Goal: Information Seeking & Learning: Check status

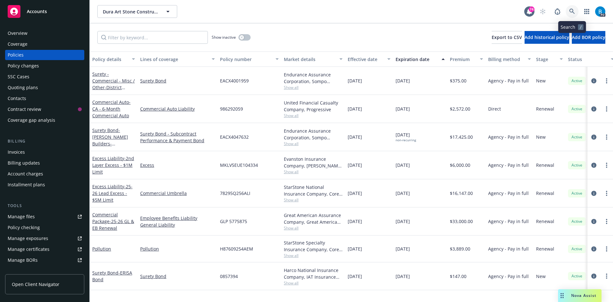
click at [574, 12] on icon at bounding box center [572, 12] width 6 height 6
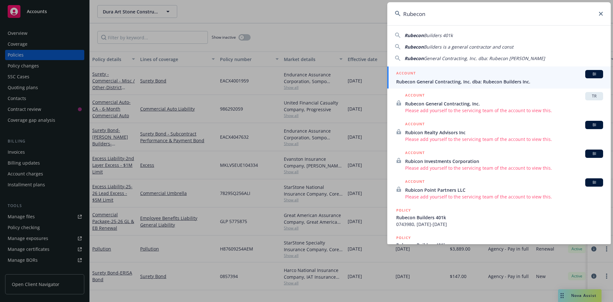
type input "Rubecon"
click at [427, 81] on span "Rubecon General Contracting, Inc. dba: Rubecon Builders Inc." at bounding box center [499, 81] width 207 height 7
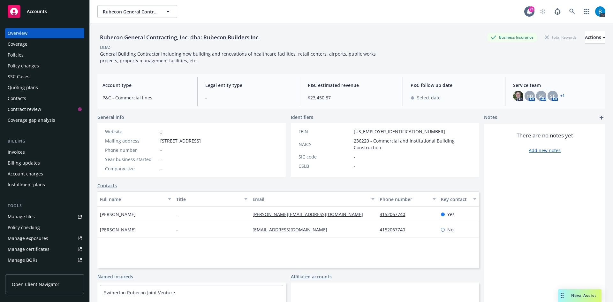
click at [15, 55] on div "Policies" at bounding box center [16, 55] width 16 height 10
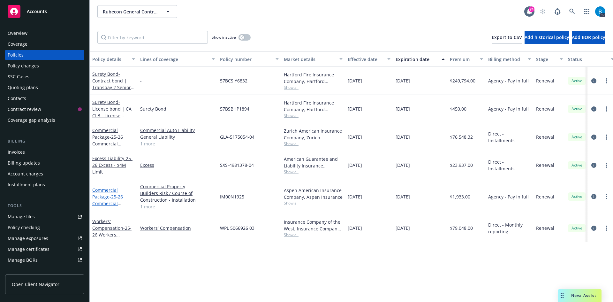
click at [99, 197] on link "Commercial Package - 25-26 Commercial Property Package - BPP/IM/Installation" at bounding box center [112, 203] width 41 height 33
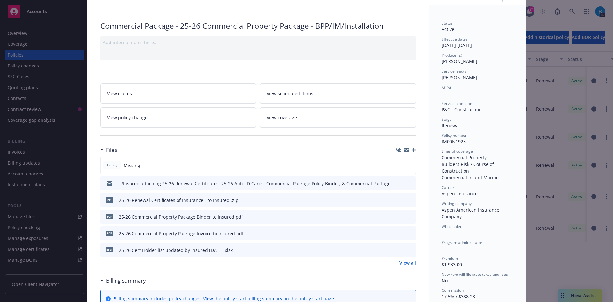
scroll to position [64, 0]
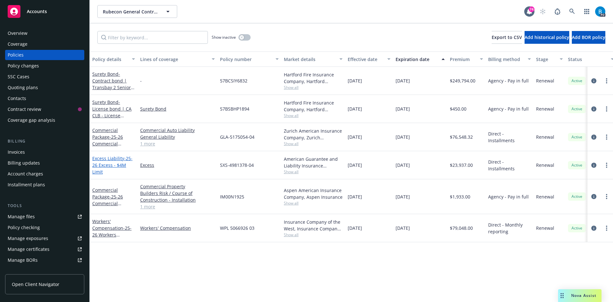
click at [101, 164] on span "- 25-26 Excess - $4M Limit" at bounding box center [112, 164] width 40 height 19
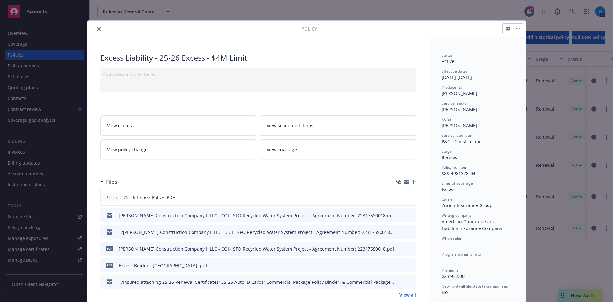
click at [97, 29] on icon "close" at bounding box center [99, 29] width 4 height 4
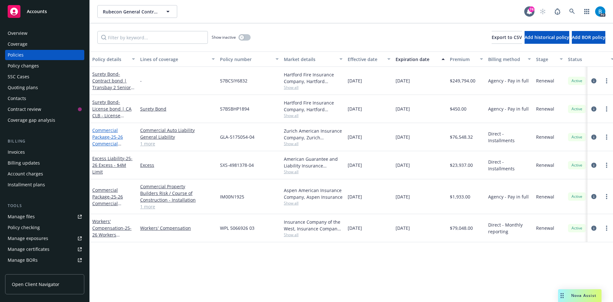
click at [107, 138] on link "Commercial Package - 25-26 Commercial Package - GL/EB/Auto" at bounding box center [107, 143] width 31 height 33
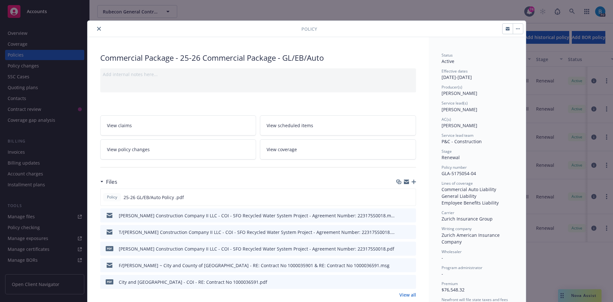
click at [97, 29] on icon "close" at bounding box center [99, 29] width 4 height 4
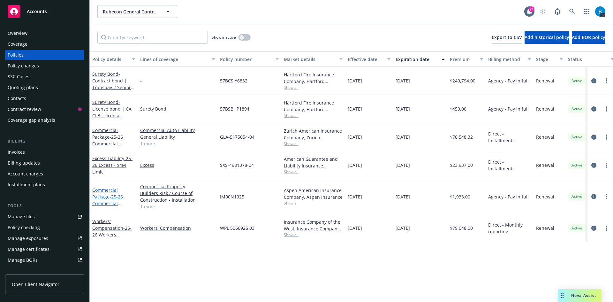
click at [104, 198] on link "Commercial Package - 25-26 Commercial Property Package - BPP/IM/Installation" at bounding box center [112, 203] width 41 height 33
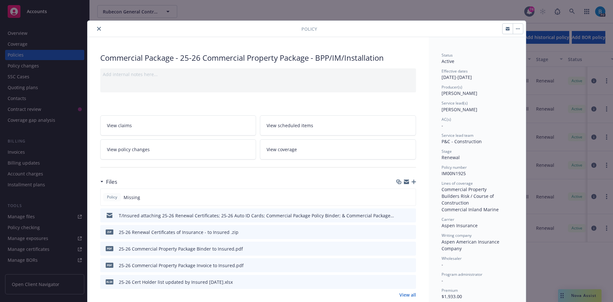
click at [97, 27] on icon "close" at bounding box center [99, 29] width 4 height 4
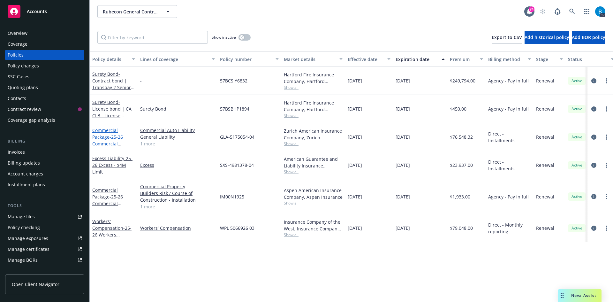
click at [103, 138] on link "Commercial Package - 25-26 Commercial Package - GL/EB/Auto" at bounding box center [107, 143] width 31 height 33
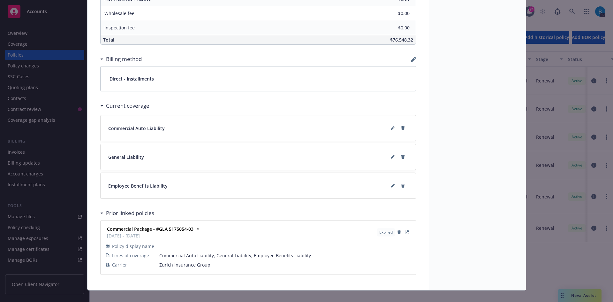
scroll to position [443, 0]
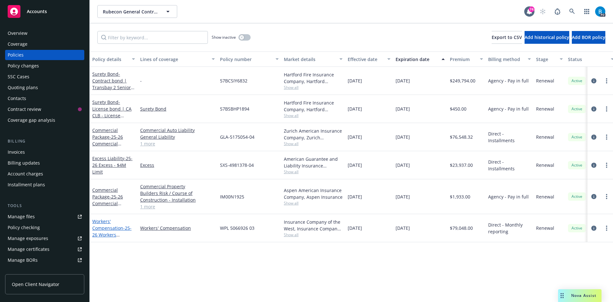
click at [105, 227] on link "Workers' Compensation - 25-26 Workers Compensation" at bounding box center [111, 231] width 39 height 26
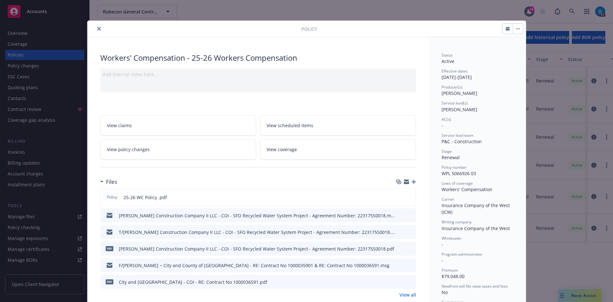
click at [97, 28] on icon "close" at bounding box center [99, 29] width 4 height 4
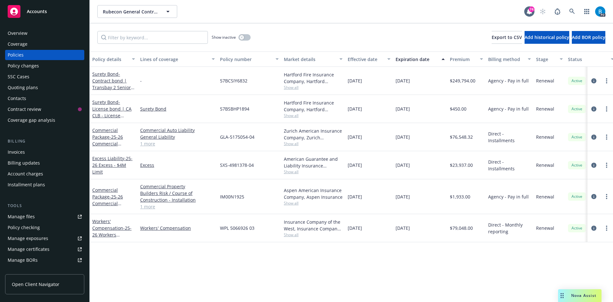
click at [19, 33] on div "Overview" at bounding box center [18, 33] width 20 height 10
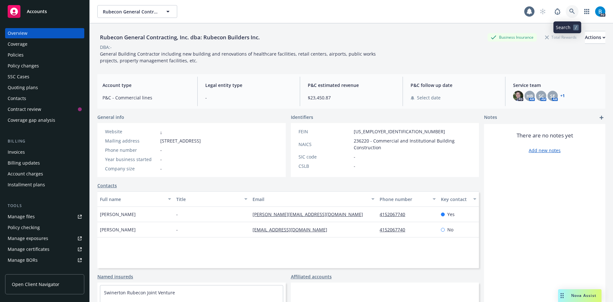
click at [569, 11] on icon at bounding box center [571, 11] width 5 height 5
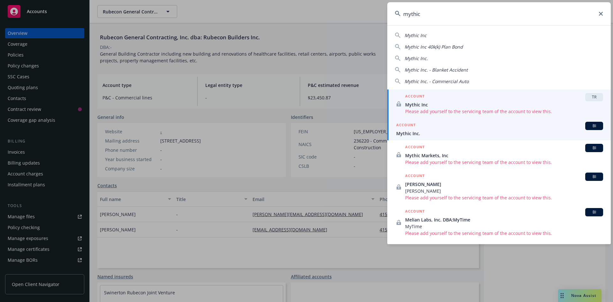
type input "mythic"
click at [410, 132] on span "Mythic Inc." at bounding box center [499, 133] width 207 height 7
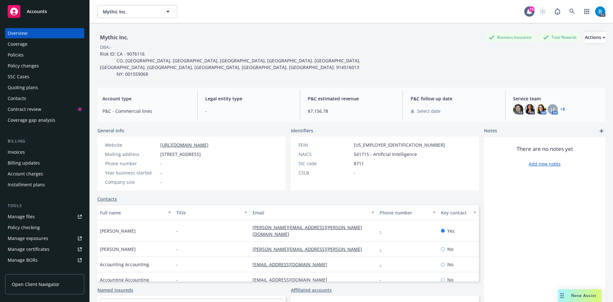
click at [15, 54] on div "Policies" at bounding box center [16, 55] width 16 height 10
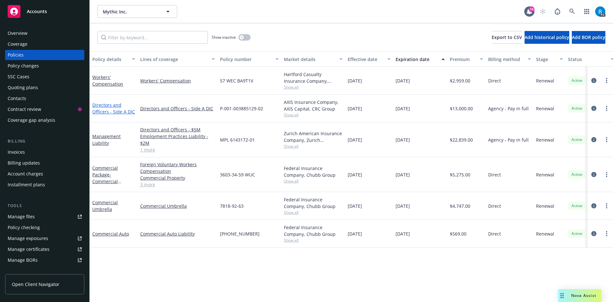
click at [102, 111] on link "Directors and Officers - Side A DIC" at bounding box center [113, 108] width 43 height 13
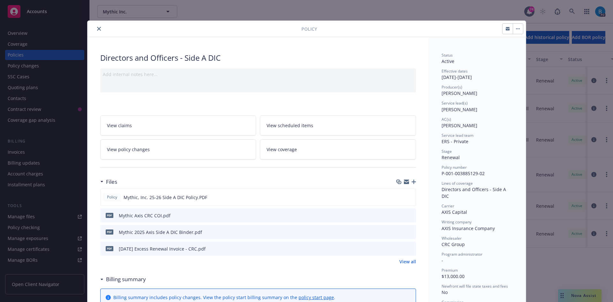
click at [97, 29] on icon "close" at bounding box center [99, 29] width 4 height 4
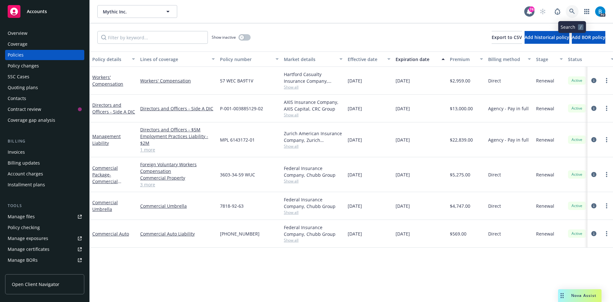
click at [570, 11] on icon at bounding box center [571, 11] width 5 height 5
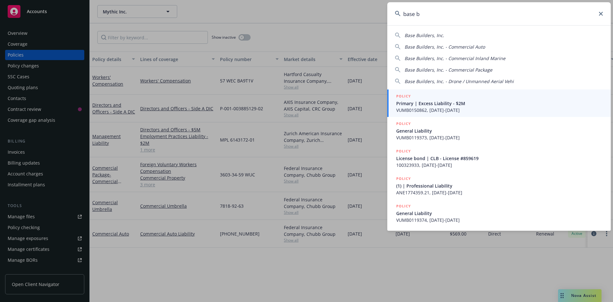
click at [424, 35] on span "Base Builders, Inc." at bounding box center [424, 35] width 40 height 6
type input "Base Builders, Inc."
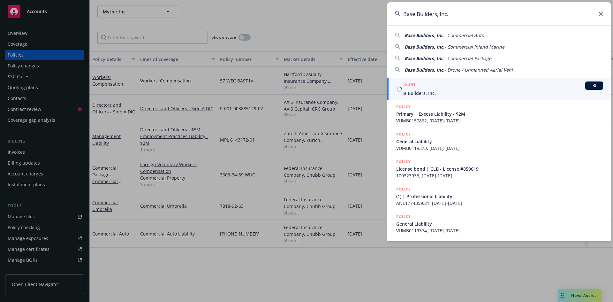
click at [420, 91] on span "Base Builders, Inc." at bounding box center [499, 93] width 207 height 7
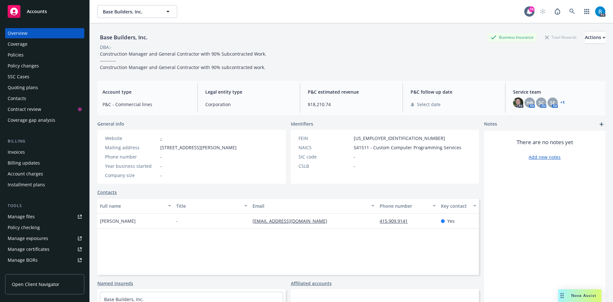
click at [19, 55] on div "Policies" at bounding box center [16, 55] width 16 height 10
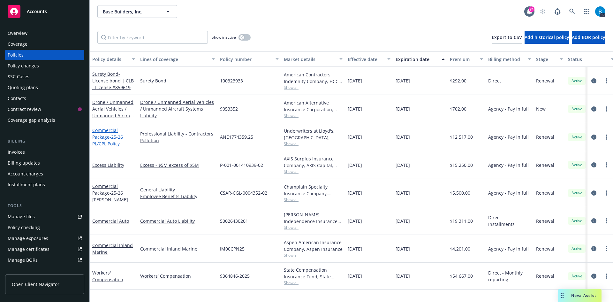
click at [106, 136] on link "Commercial Package - 25-26 PL/CPL Policy" at bounding box center [107, 136] width 31 height 19
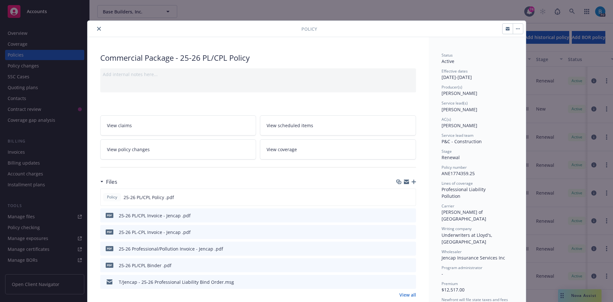
click at [97, 28] on icon "close" at bounding box center [99, 29] width 4 height 4
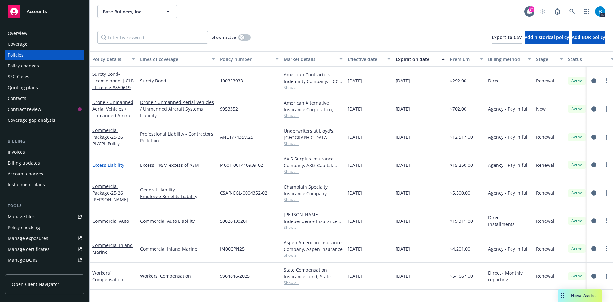
click at [108, 163] on link "Excess Liability" at bounding box center [108, 165] width 32 height 6
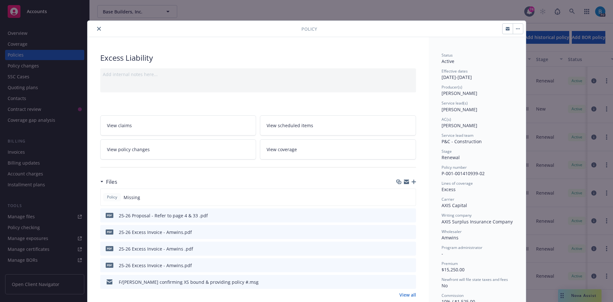
click at [97, 28] on icon "close" at bounding box center [99, 29] width 4 height 4
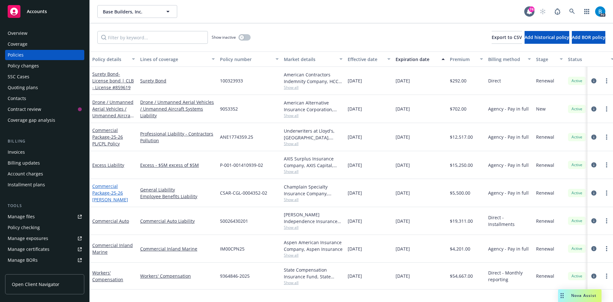
click at [103, 191] on link "Commercial Package - 25-26 [PERSON_NAME]" at bounding box center [110, 192] width 36 height 19
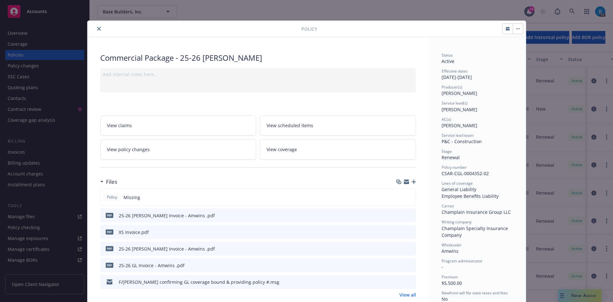
click at [97, 28] on icon "close" at bounding box center [99, 29] width 4 height 4
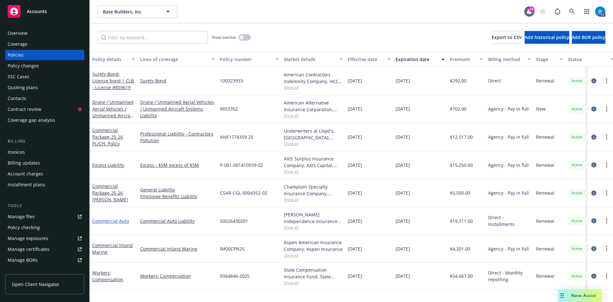
click at [112, 220] on link "Commercial Auto" at bounding box center [110, 221] width 37 height 6
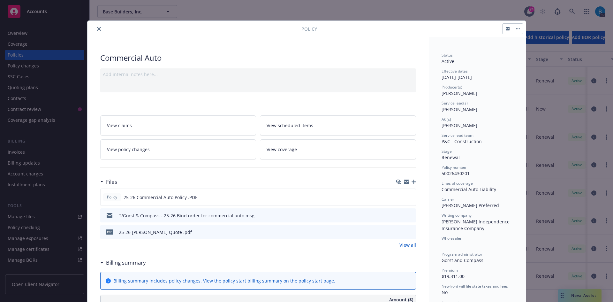
click at [96, 26] on button "close" at bounding box center [99, 29] width 8 height 8
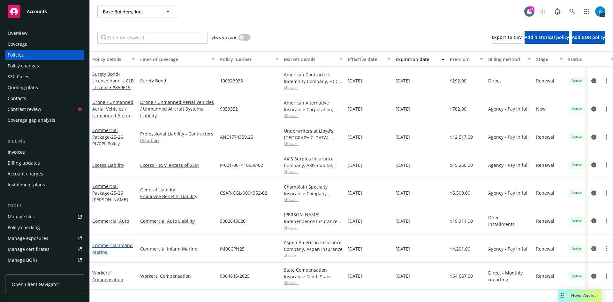
click at [99, 252] on link "Commercial Inland Marine" at bounding box center [112, 248] width 41 height 13
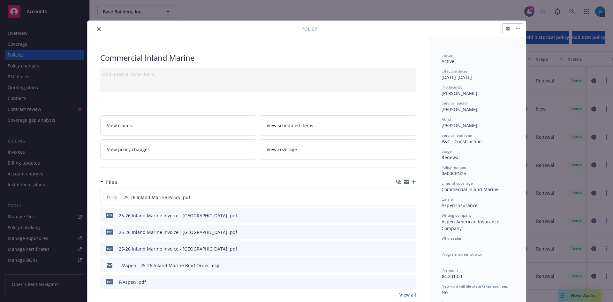
click at [97, 29] on icon "close" at bounding box center [99, 29] width 4 height 4
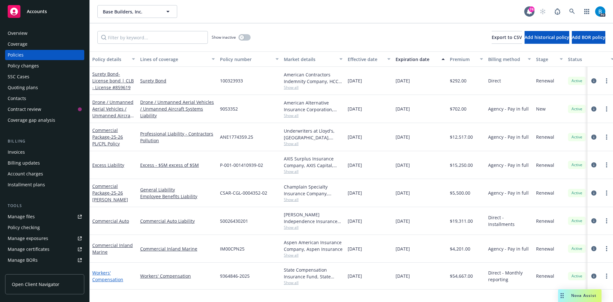
click at [109, 277] on link "Workers' Compensation" at bounding box center [107, 275] width 31 height 13
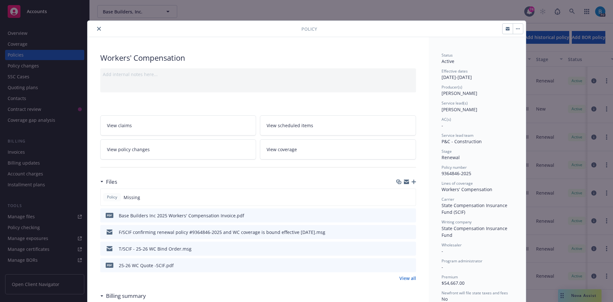
click at [97, 29] on icon "close" at bounding box center [99, 29] width 4 height 4
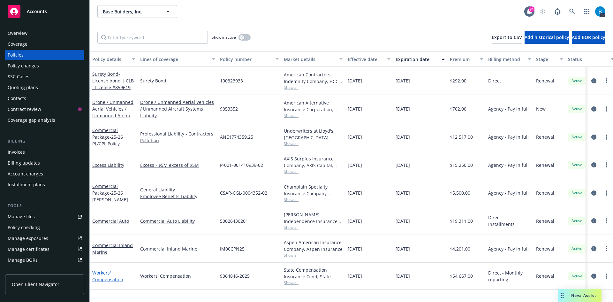
click at [108, 280] on link "Workers' Compensation" at bounding box center [107, 275] width 31 height 13
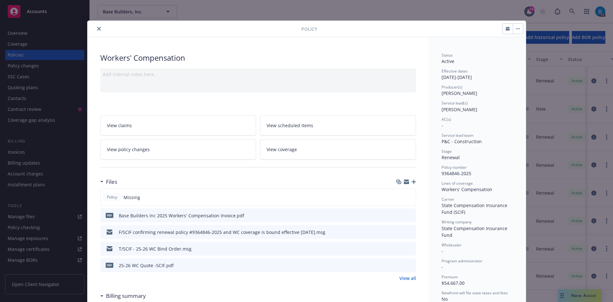
click at [15, 152] on div "Policy Workers' Compensation Add internal notes here... View claims View schedu…" at bounding box center [306, 151] width 613 height 302
click at [97, 29] on icon "close" at bounding box center [99, 29] width 4 height 4
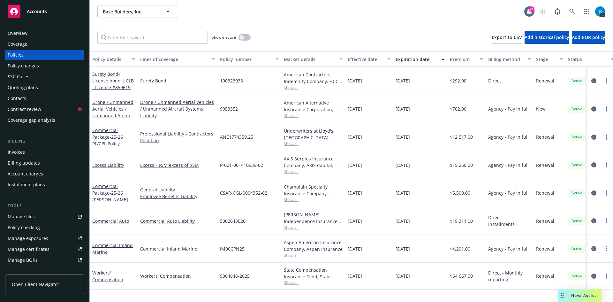
click at [15, 151] on div "Invoices" at bounding box center [16, 152] width 17 height 10
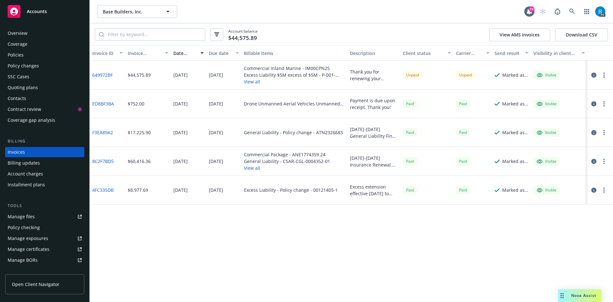
click at [101, 161] on link "8C2F7BD5" at bounding box center [102, 161] width 21 height 7
click at [253, 83] on button "View all" at bounding box center [294, 81] width 101 height 7
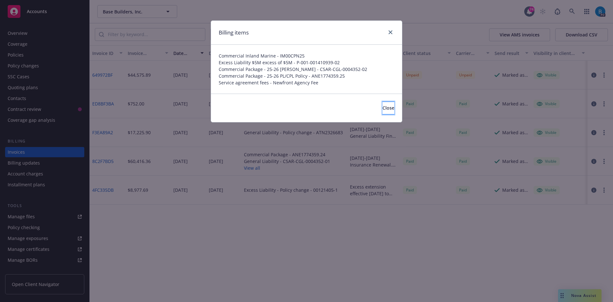
click at [382, 107] on span "Close" at bounding box center [388, 108] width 12 height 6
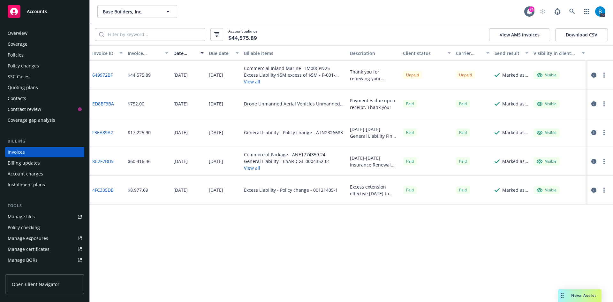
click at [21, 55] on div "Policies" at bounding box center [16, 55] width 16 height 10
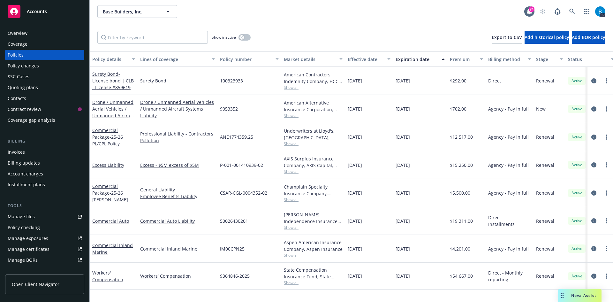
click at [290, 199] on span "Show all" at bounding box center [313, 199] width 59 height 5
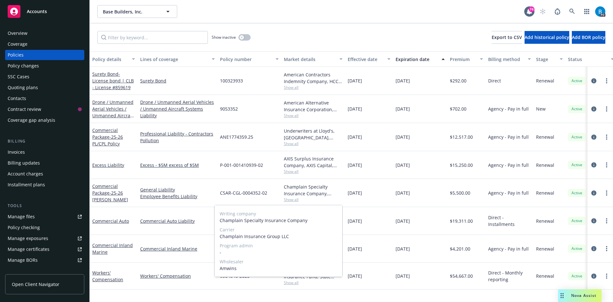
click at [293, 199] on span "Show all" at bounding box center [313, 199] width 59 height 5
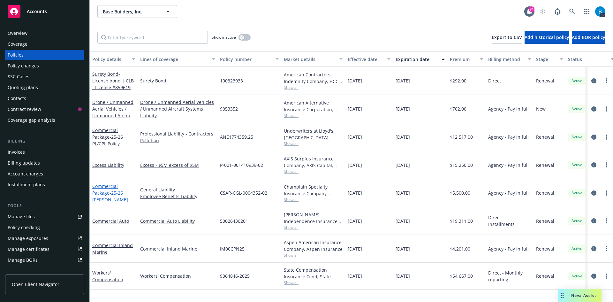
click at [108, 192] on link "Commercial Package - 25-26 [PERSON_NAME]" at bounding box center [110, 192] width 36 height 19
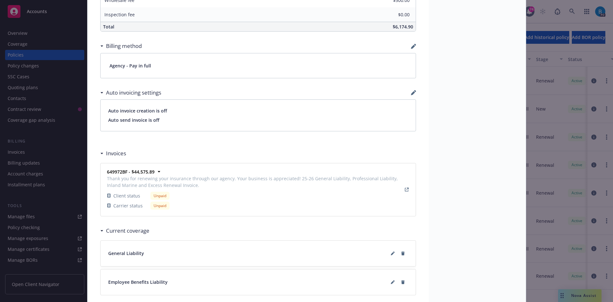
scroll to position [479, 0]
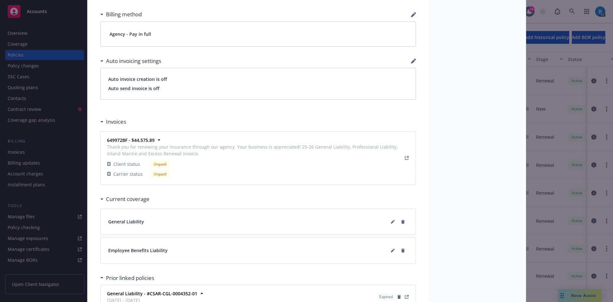
click at [137, 222] on span "General Liability" at bounding box center [126, 221] width 36 height 7
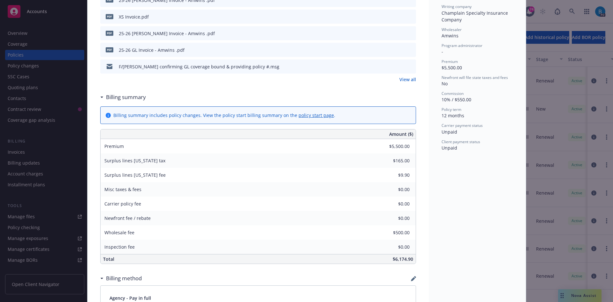
scroll to position [223, 0]
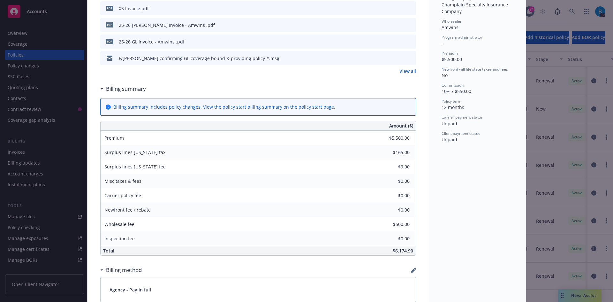
click at [19, 150] on div "Policy Commercial Package - 25-26 [PERSON_NAME] Add internal notes here... View…" at bounding box center [306, 151] width 613 height 302
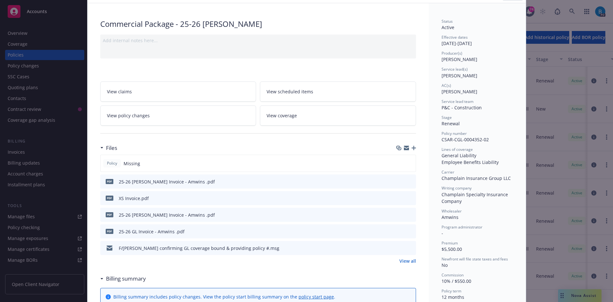
scroll to position [0, 0]
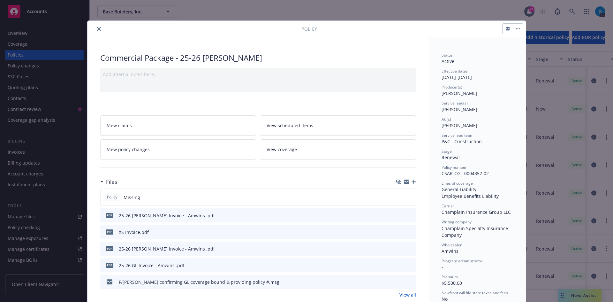
click at [97, 27] on icon "close" at bounding box center [99, 29] width 4 height 4
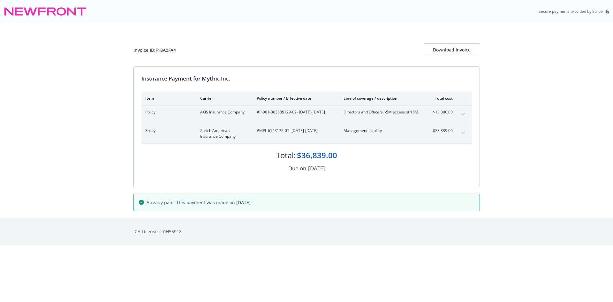
click at [463, 114] on icon "expand content" at bounding box center [463, 114] width 4 height 3
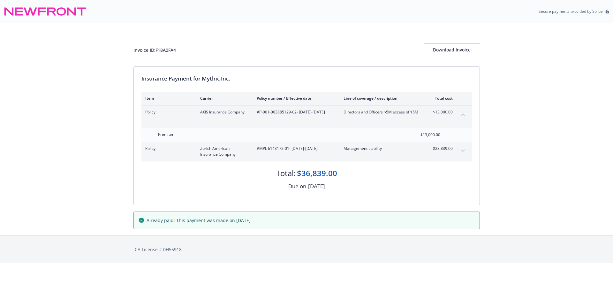
click at [463, 114] on icon "collapse content" at bounding box center [463, 114] width 4 height 2
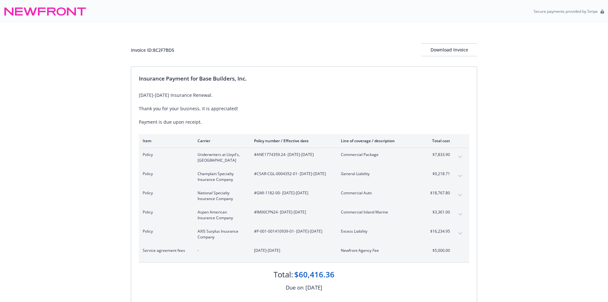
click at [461, 233] on icon "expand content" at bounding box center [460, 233] width 4 height 3
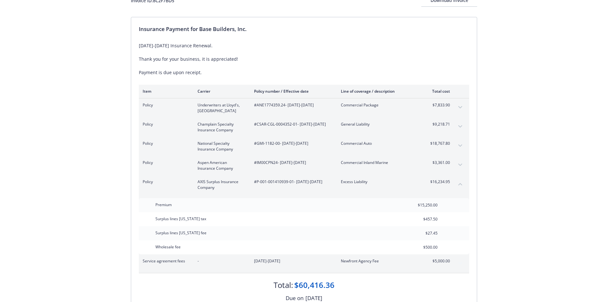
scroll to position [64, 0]
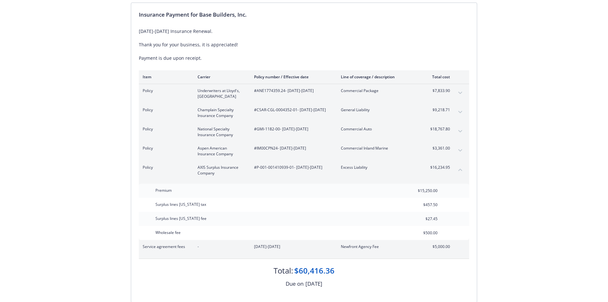
click at [459, 169] on icon "collapse content" at bounding box center [460, 169] width 4 height 3
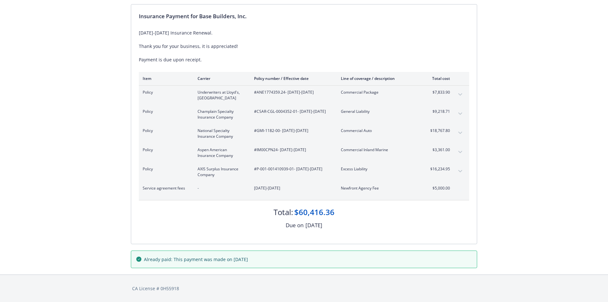
scroll to position [62, 0]
click at [461, 153] on icon "expand content" at bounding box center [460, 152] width 4 height 2
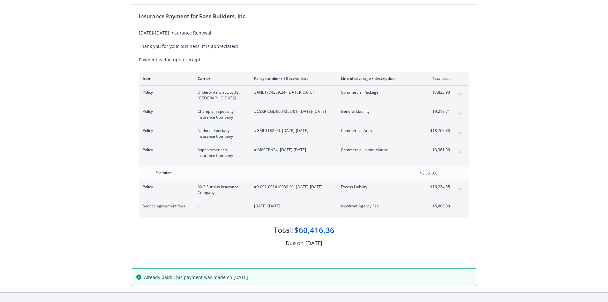
click at [459, 151] on icon "collapse content" at bounding box center [460, 152] width 4 height 3
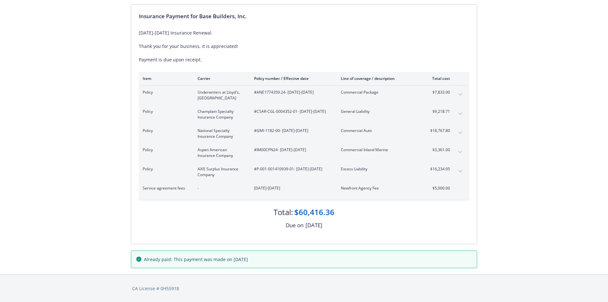
click at [459, 170] on icon "expand content" at bounding box center [460, 171] width 4 height 2
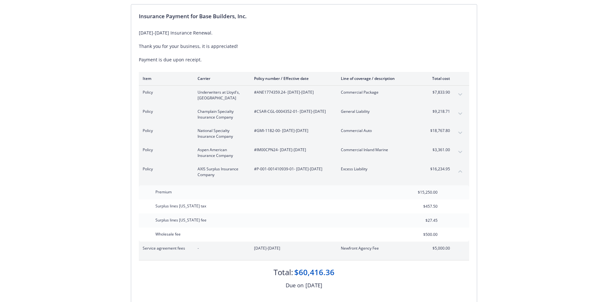
click at [459, 170] on icon "collapse content" at bounding box center [460, 171] width 4 height 3
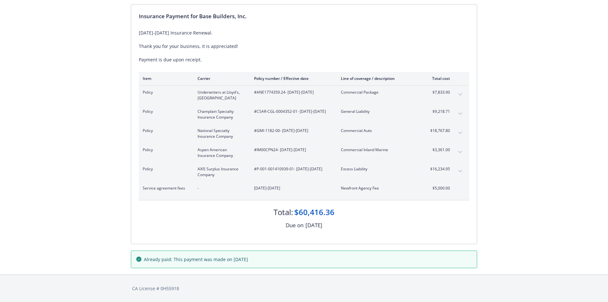
click at [460, 131] on button "expand content" at bounding box center [460, 133] width 10 height 10
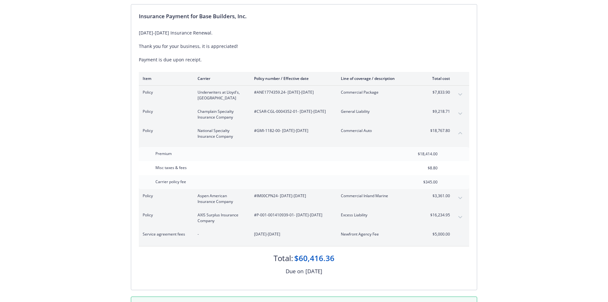
click at [460, 131] on icon "collapse content" at bounding box center [460, 132] width 4 height 3
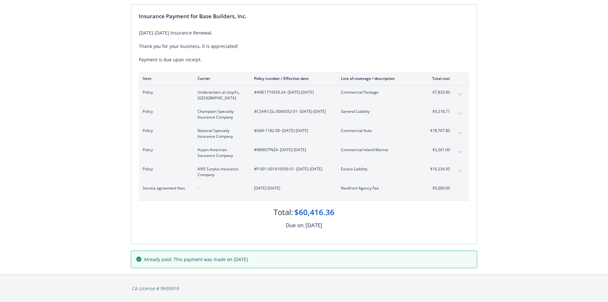
click at [460, 112] on button "expand content" at bounding box center [460, 114] width 10 height 10
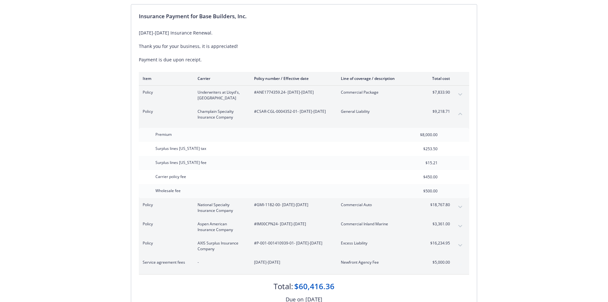
click at [460, 112] on icon "collapse content" at bounding box center [460, 113] width 4 height 3
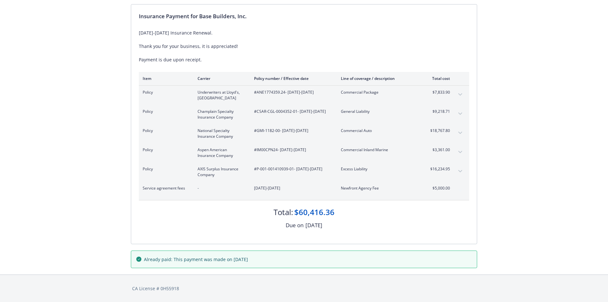
click at [460, 95] on icon "expand content" at bounding box center [460, 94] width 4 height 2
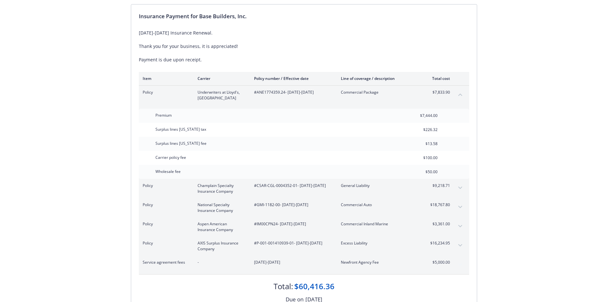
click at [460, 95] on icon "collapse content" at bounding box center [460, 94] width 4 height 3
